Goal: Navigation & Orientation: Find specific page/section

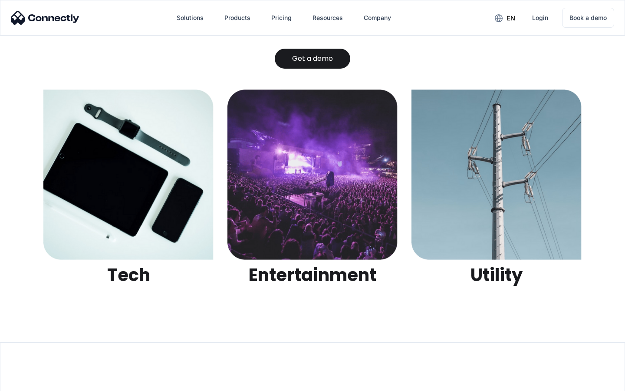
scroll to position [2740, 0]
